Goal: Check status: Check status

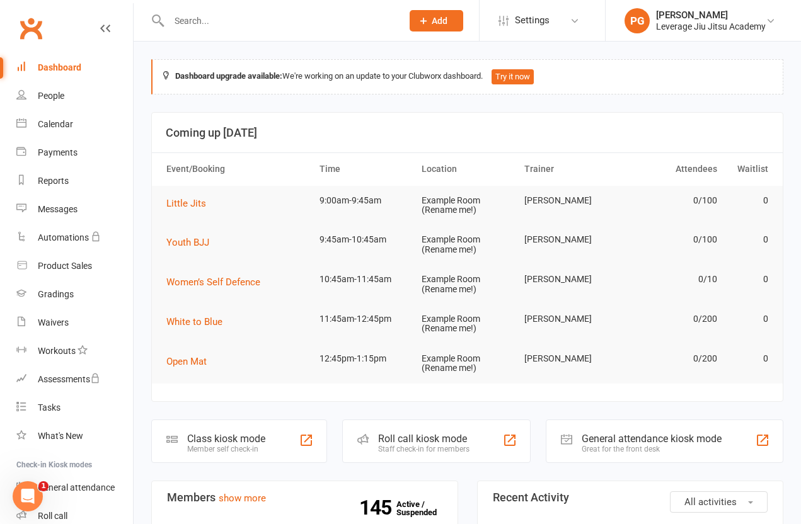
click at [194, 20] on input "text" at bounding box center [279, 21] width 228 height 18
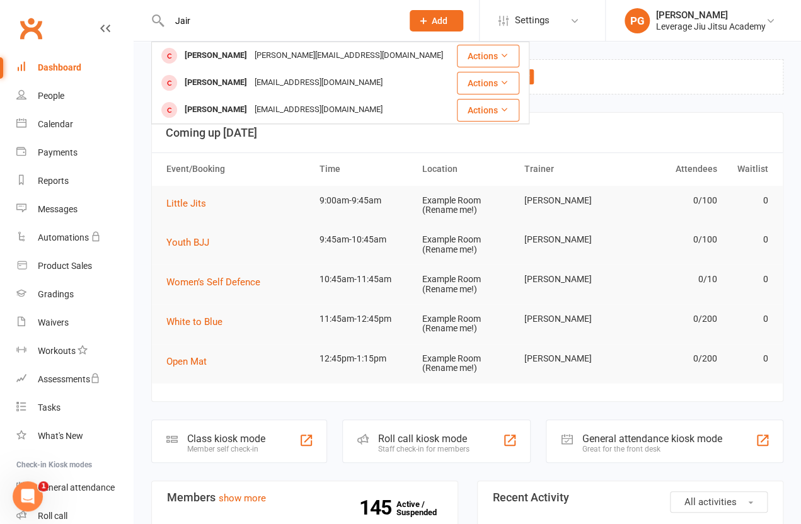
type input "Jair"
click at [208, 118] on div "[PERSON_NAME]" at bounding box center [216, 110] width 70 height 18
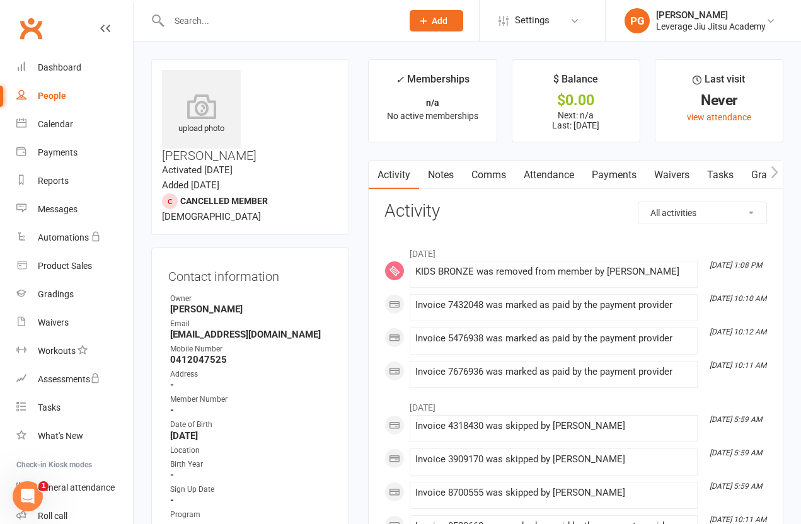
click at [614, 186] on link "Payments" at bounding box center [614, 175] width 62 height 29
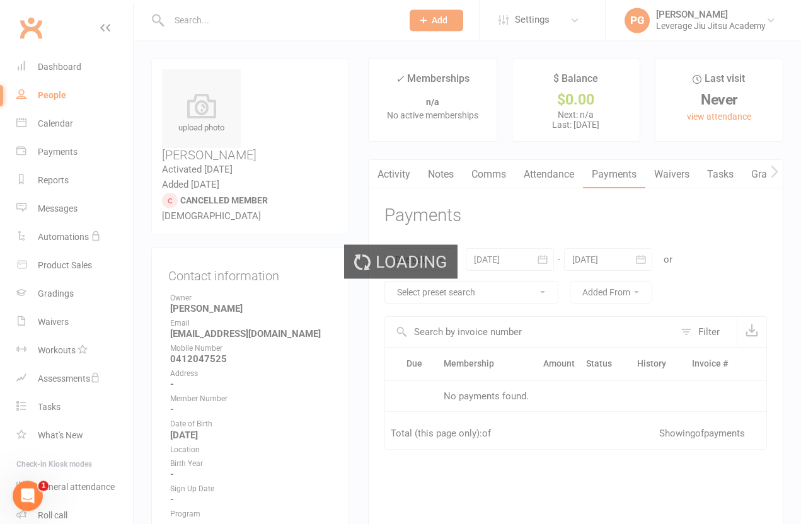
scroll to position [47, 0]
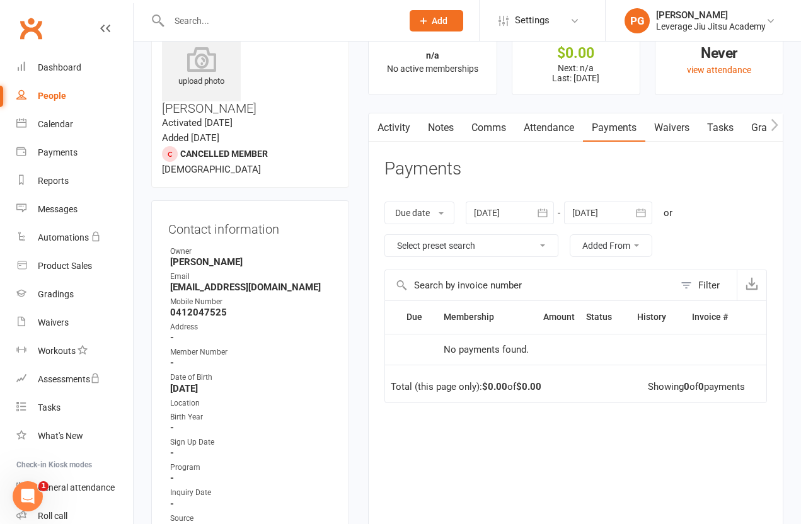
click at [549, 210] on icon "button" at bounding box center [542, 213] width 13 height 13
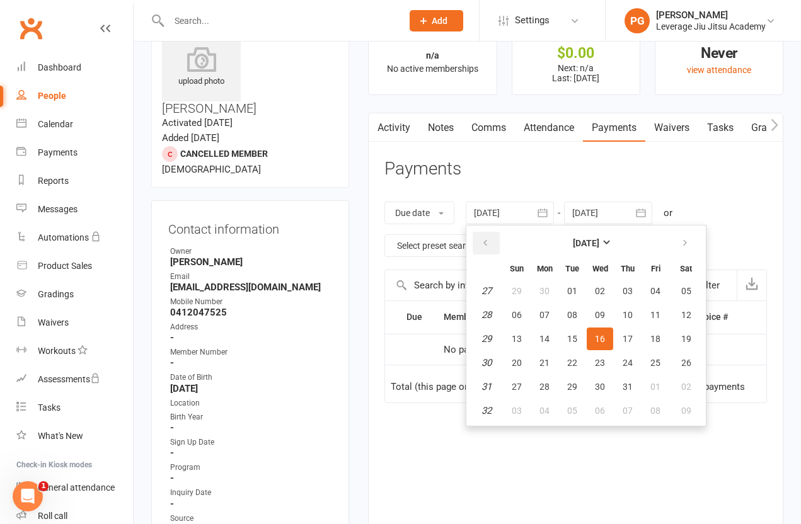
click at [489, 244] on icon "button" at bounding box center [485, 243] width 9 height 10
click at [489, 241] on icon "button" at bounding box center [485, 243] width 9 height 10
click at [488, 248] on button "button" at bounding box center [485, 243] width 27 height 23
click at [585, 286] on button "01" at bounding box center [572, 291] width 26 height 23
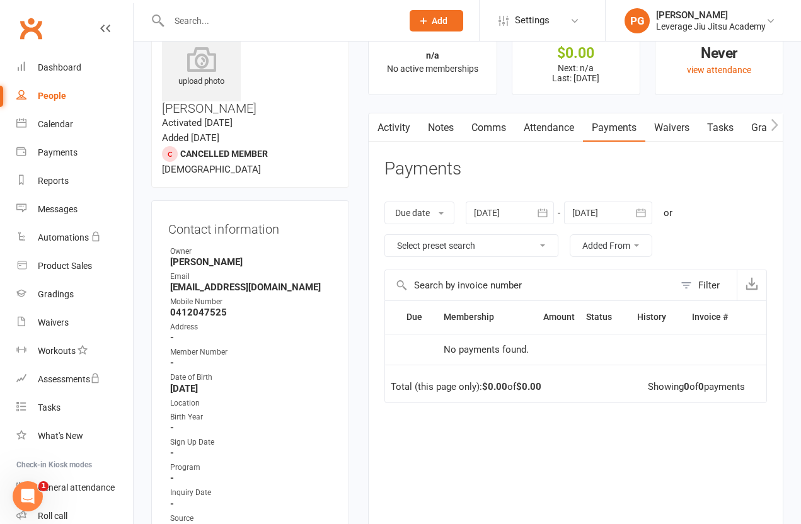
type input "[DATE]"
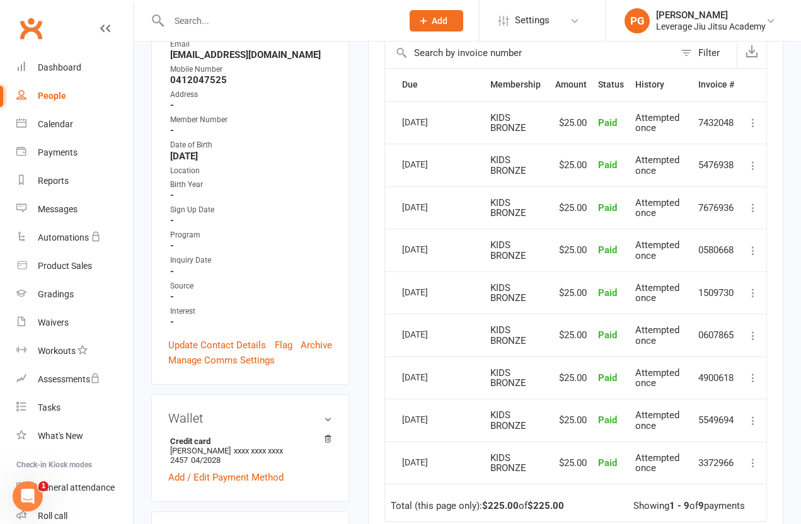
scroll to position [288, 0]
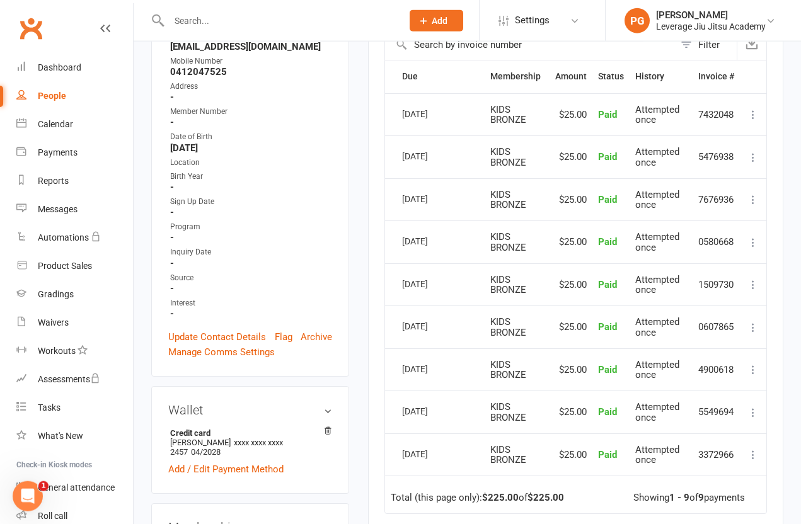
click at [437, 493] on div "Total (this page only): $225.00 of $225.00" at bounding box center [477, 498] width 173 height 11
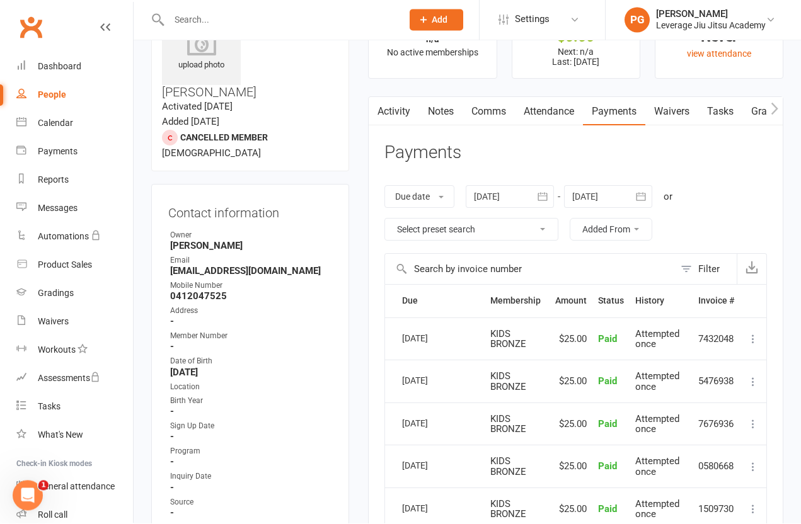
scroll to position [64, 0]
